Goal: Task Accomplishment & Management: Use online tool/utility

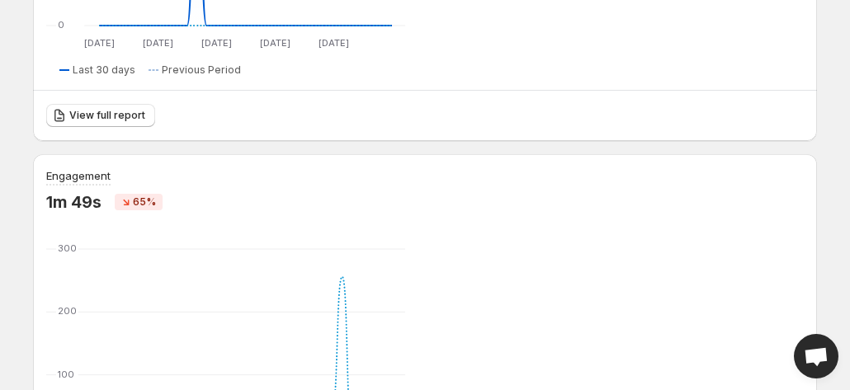
scroll to position [523, 0]
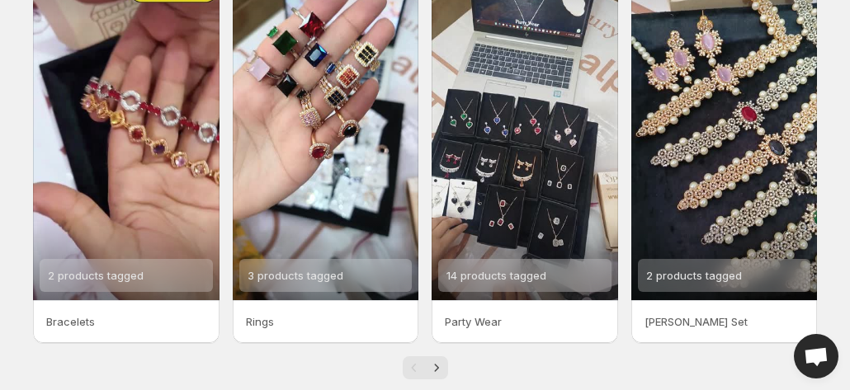
scroll to position [483, 0]
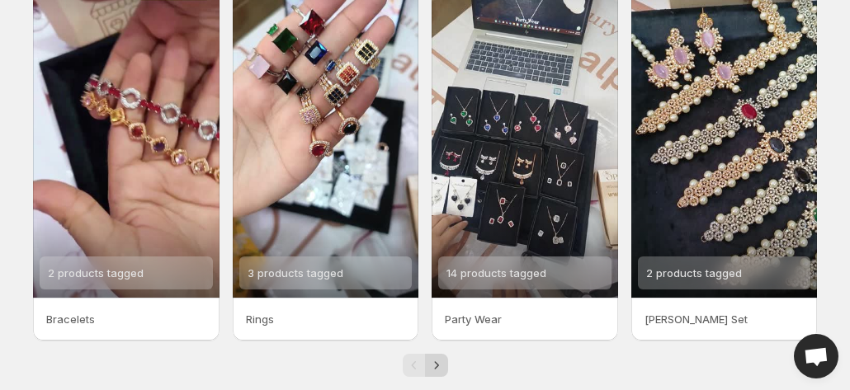
click at [437, 371] on icon "Next" at bounding box center [436, 365] width 17 height 17
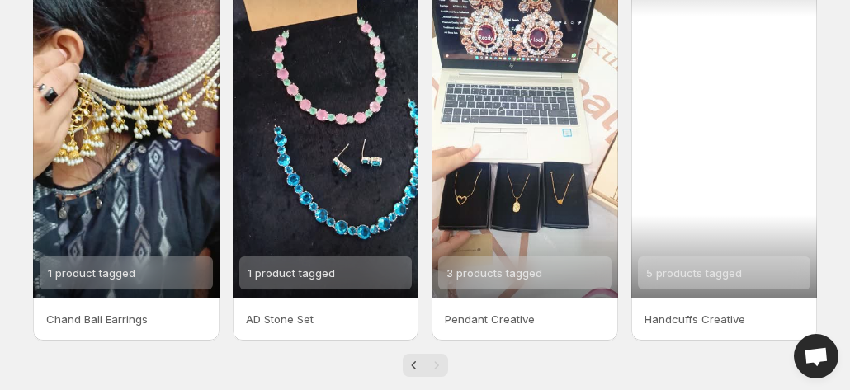
click at [715, 208] on div "5 products tagged" at bounding box center [724, 132] width 187 height 331
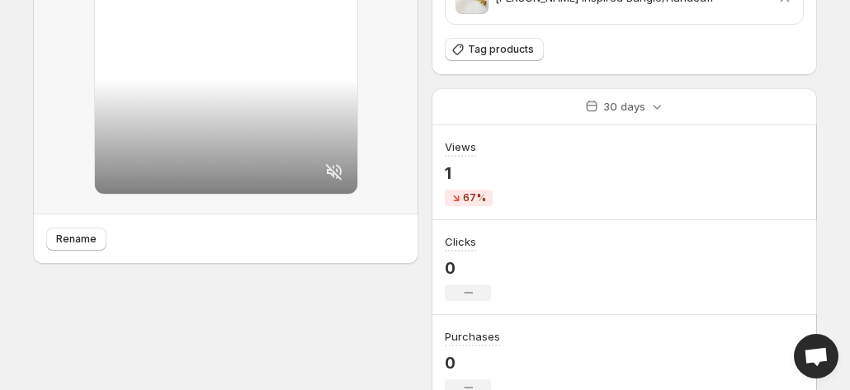
scroll to position [419, 0]
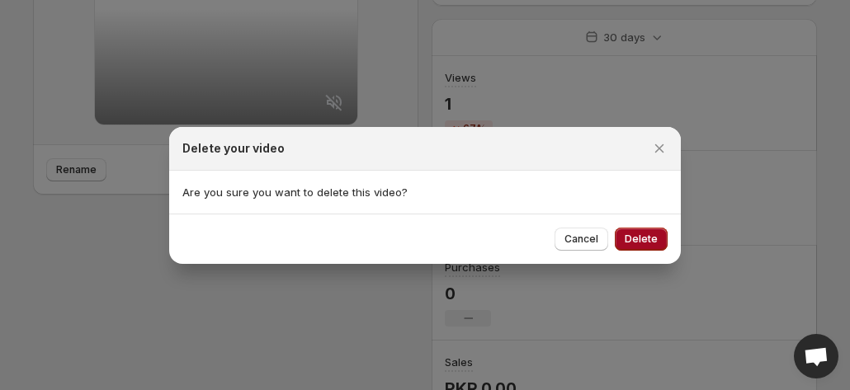
click at [645, 246] on button "Delete" at bounding box center [641, 239] width 53 height 23
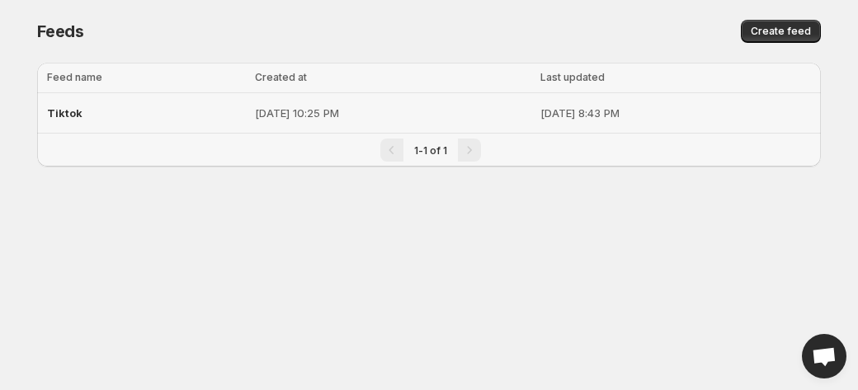
click at [282, 99] on td "[DATE] 10:25 PM" at bounding box center [393, 113] width 286 height 40
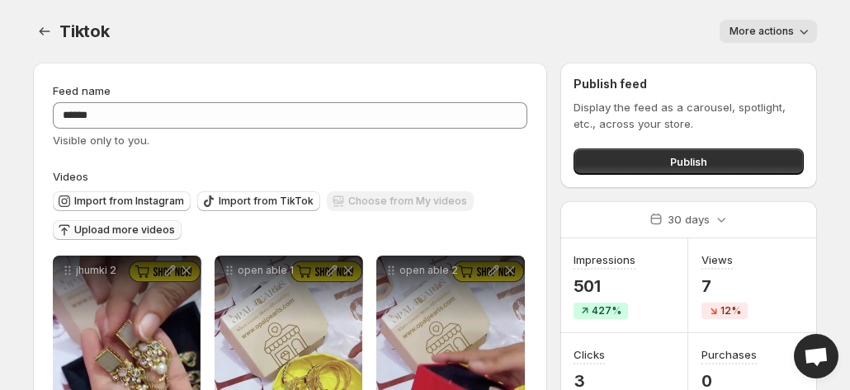
click at [144, 230] on span "Upload more videos" at bounding box center [124, 230] width 101 height 13
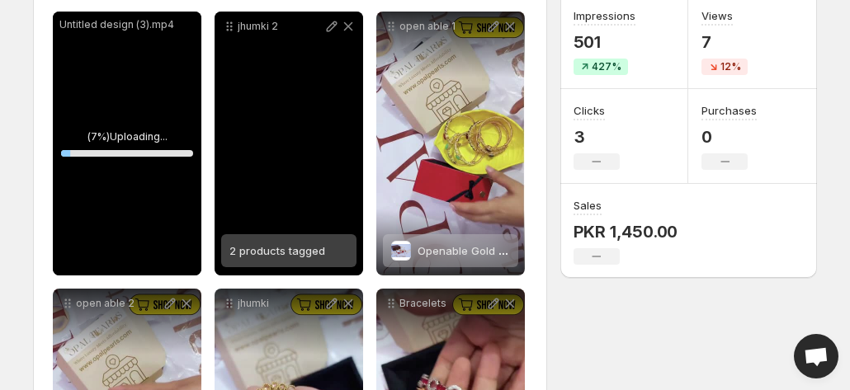
scroll to position [224, 0]
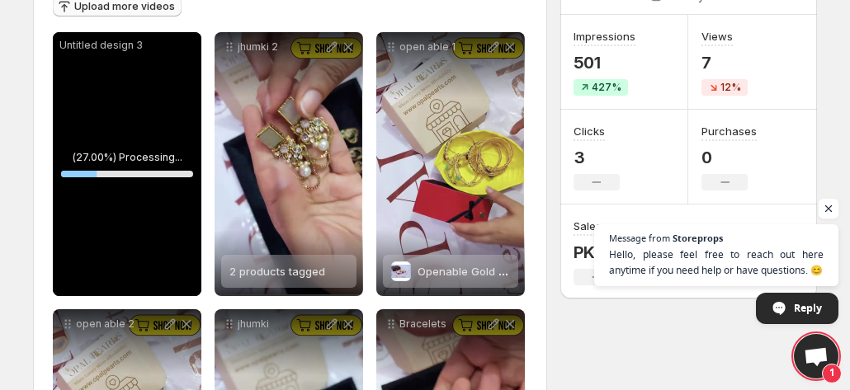
click at [826, 206] on span "Open chat" at bounding box center [829, 209] width 21 height 21
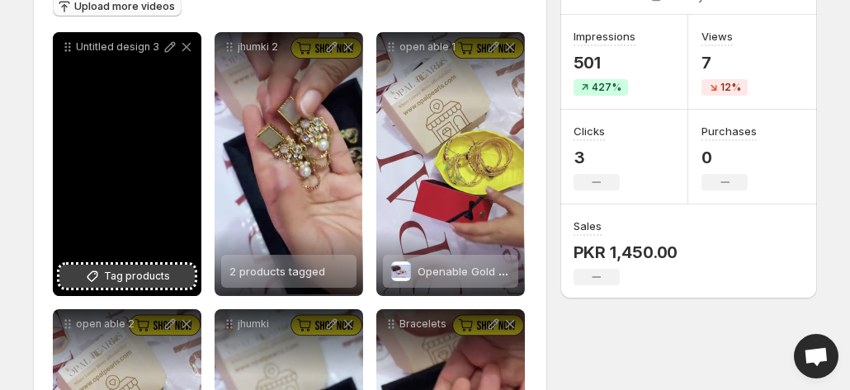
click at [124, 276] on span "Tag products" at bounding box center [137, 276] width 66 height 17
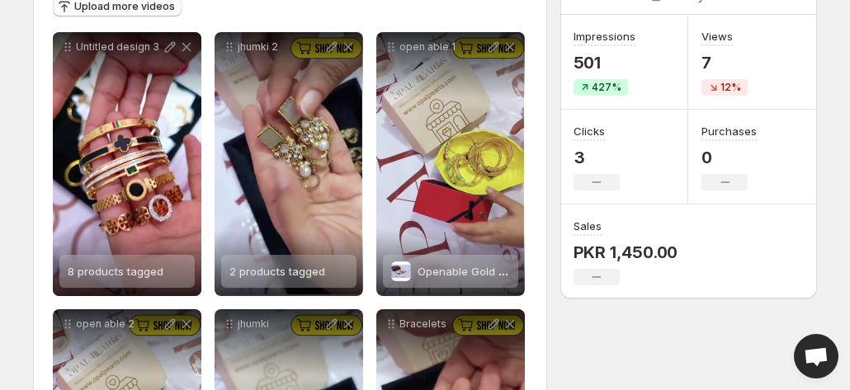
scroll to position [0, 0]
